Goal: Transaction & Acquisition: Download file/media

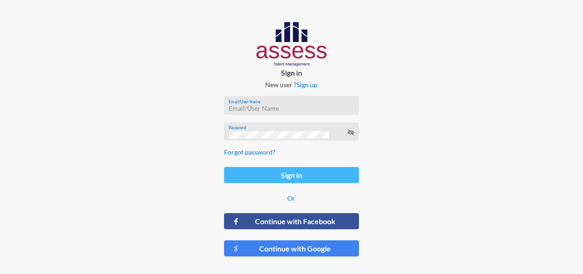
type input "[EMAIL_ADDRESS][DOMAIN_NAME]"
click at [325, 171] on button "Sign in" at bounding box center [291, 175] width 135 height 16
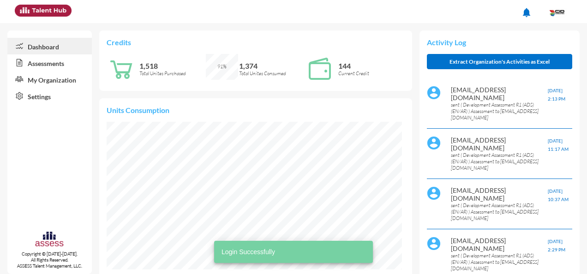
scroll to position [148, 296]
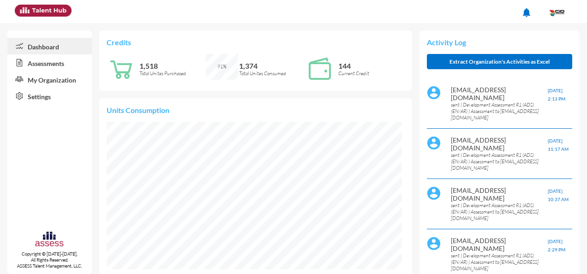
click at [30, 64] on link "Assessments" at bounding box center [49, 62] width 85 height 17
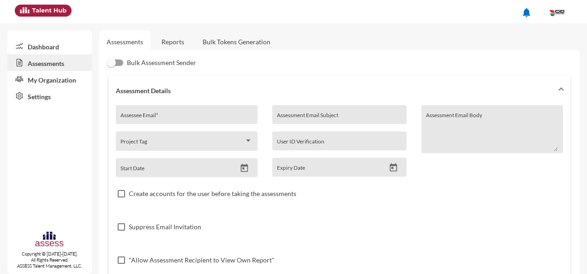
click at [175, 46] on link "Reports" at bounding box center [172, 41] width 37 height 23
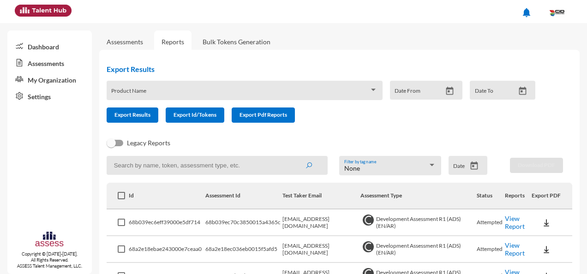
scroll to position [46, 0]
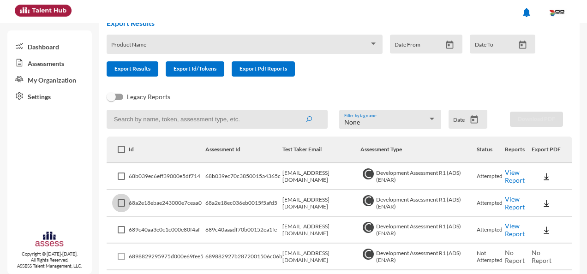
click at [123, 200] on span at bounding box center [121, 203] width 7 height 7
click at [121, 207] on input "checkbox" at bounding box center [121, 207] width 0 height 0
checkbox input "true"
click at [545, 202] on img at bounding box center [546, 203] width 9 height 9
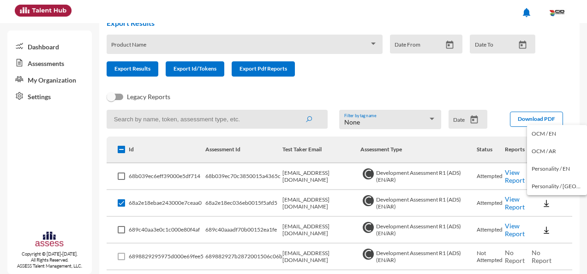
click at [542, 135] on button "OCM / EN" at bounding box center [557, 134] width 60 height 18
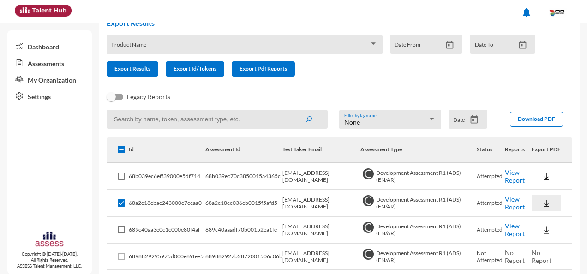
click at [542, 205] on img at bounding box center [546, 203] width 9 height 9
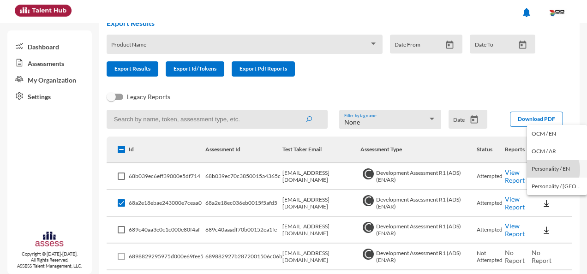
click at [548, 170] on button "Personality / EN" at bounding box center [557, 169] width 60 height 18
